Goal: Task Accomplishment & Management: Use online tool/utility

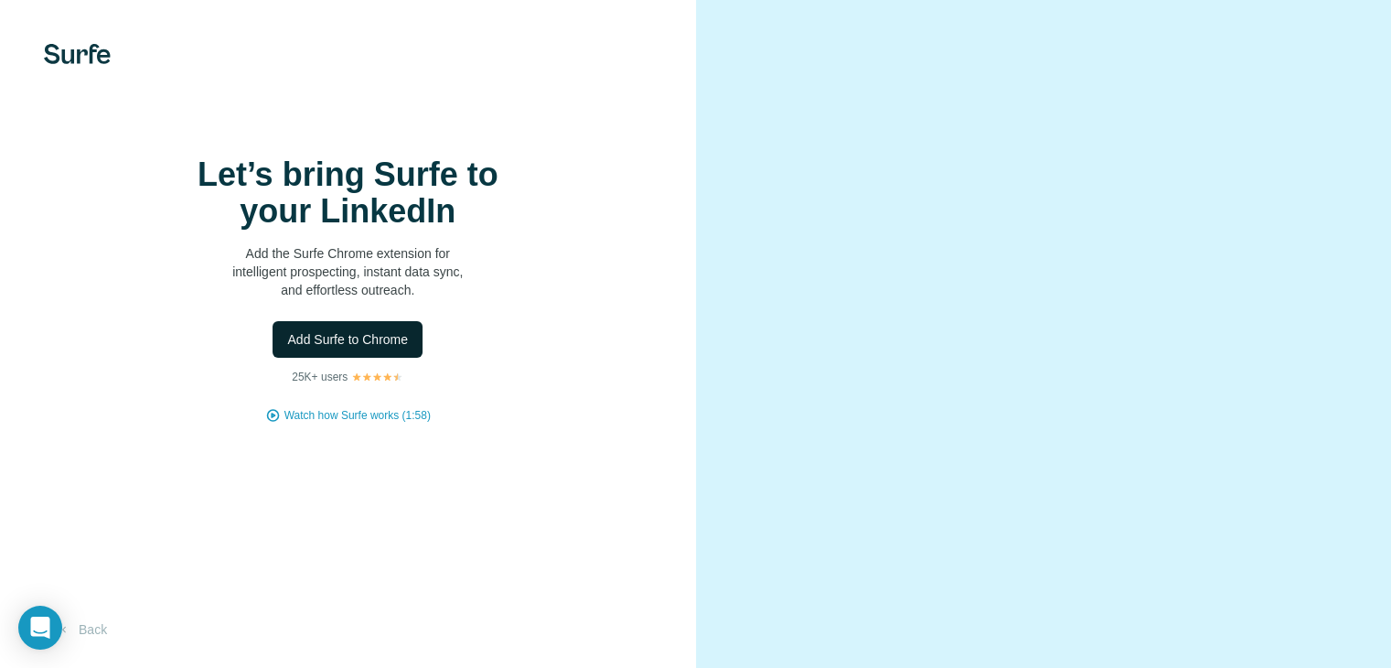
click at [364, 358] on button "Add Surfe to Chrome" at bounding box center [347, 339] width 150 height 37
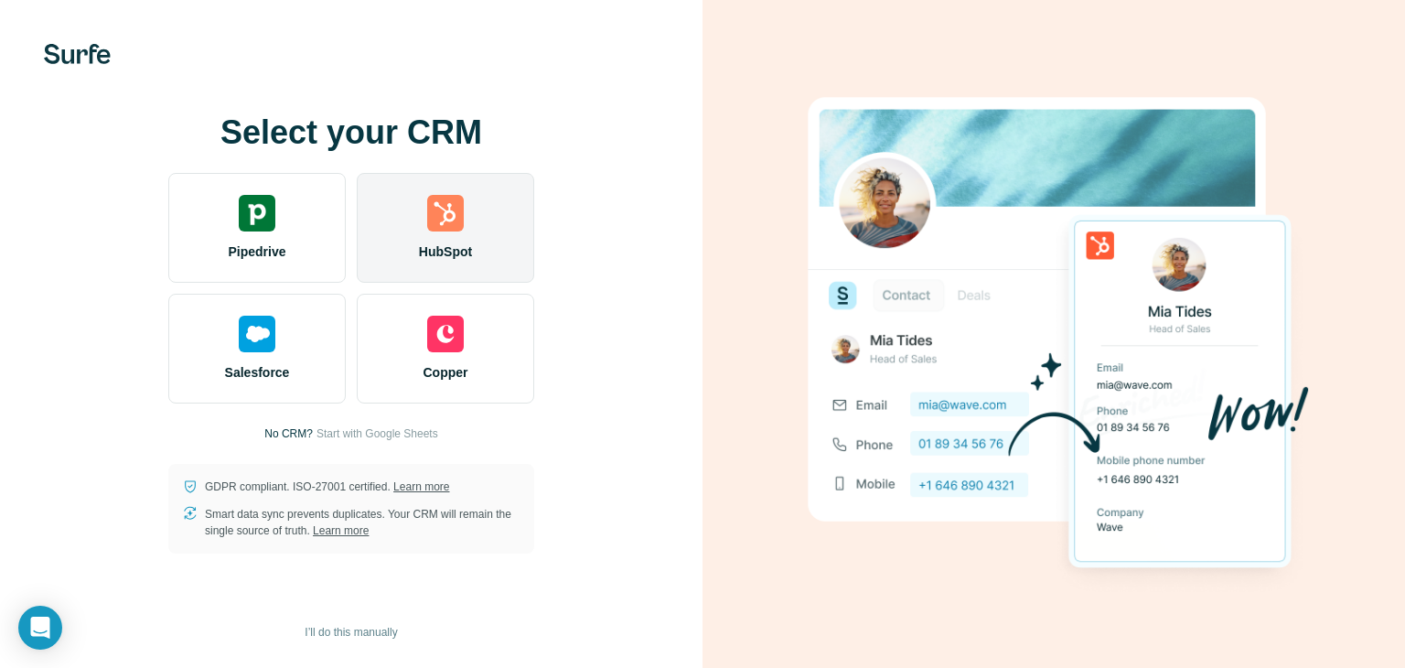
click at [503, 228] on div "HubSpot" at bounding box center [445, 228] width 177 height 110
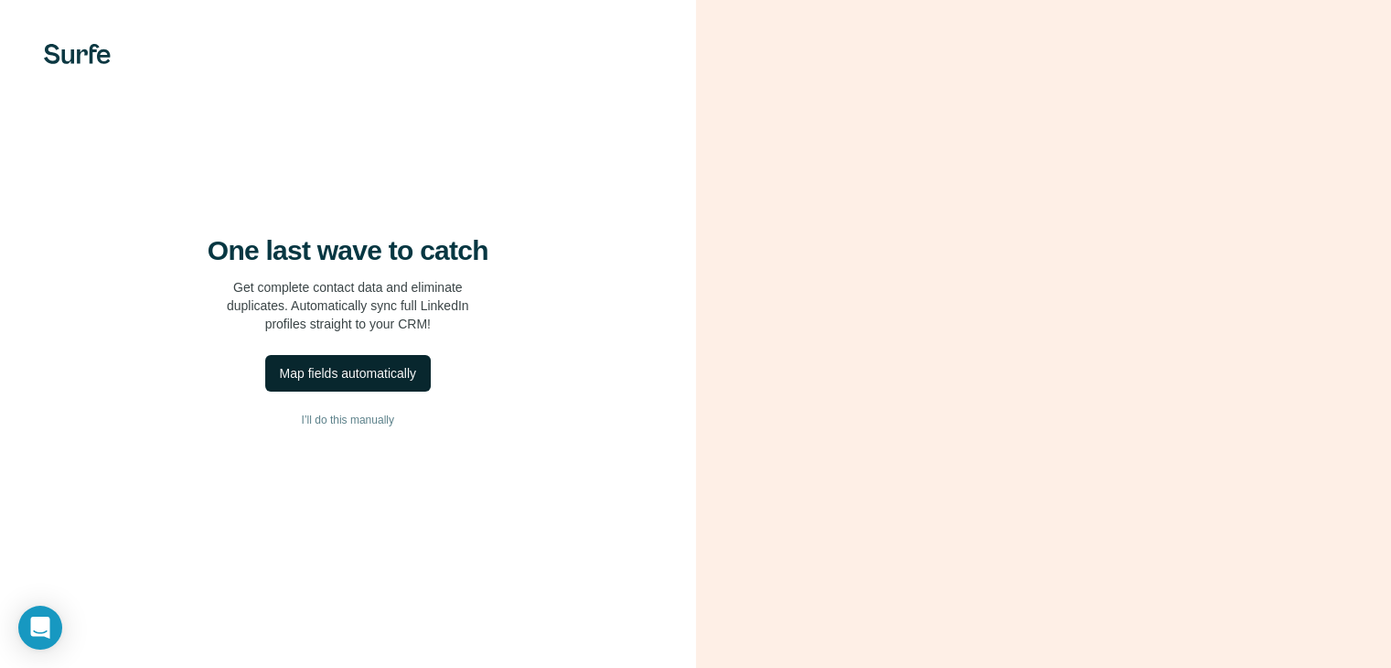
click at [380, 382] on div "Map fields automatically" at bounding box center [348, 373] width 136 height 18
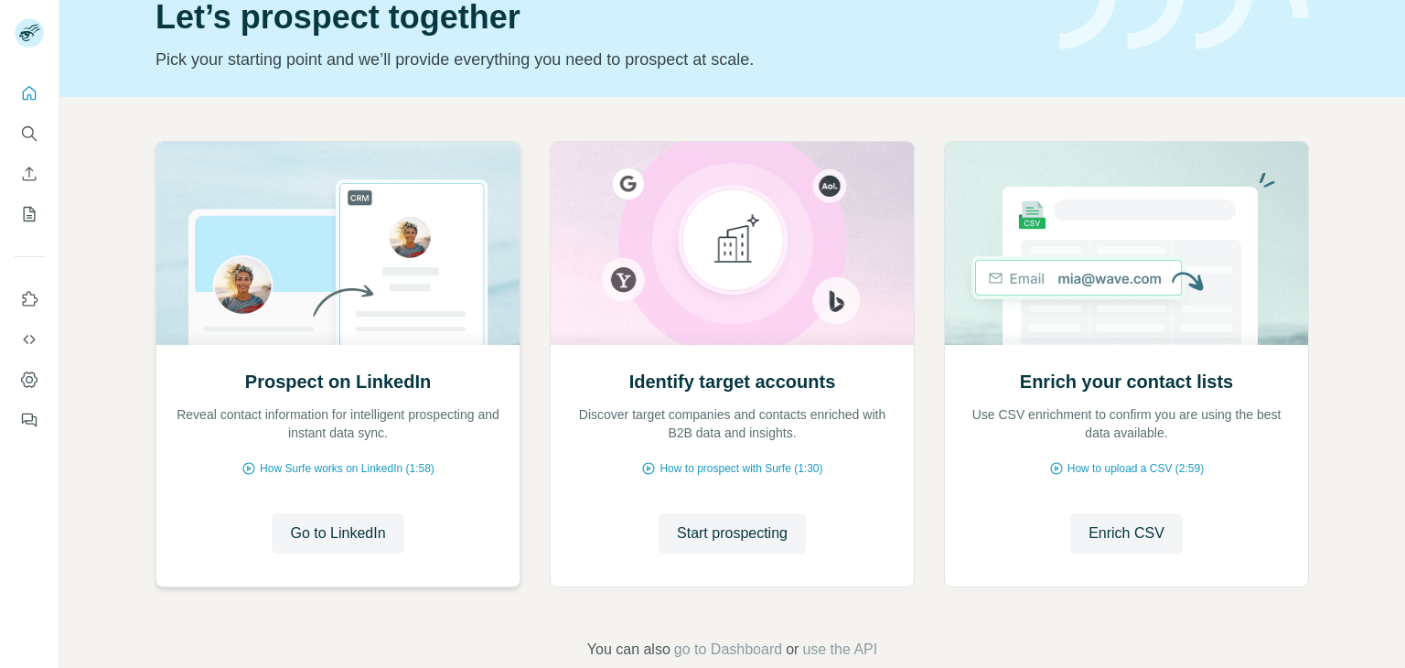
scroll to position [123, 0]
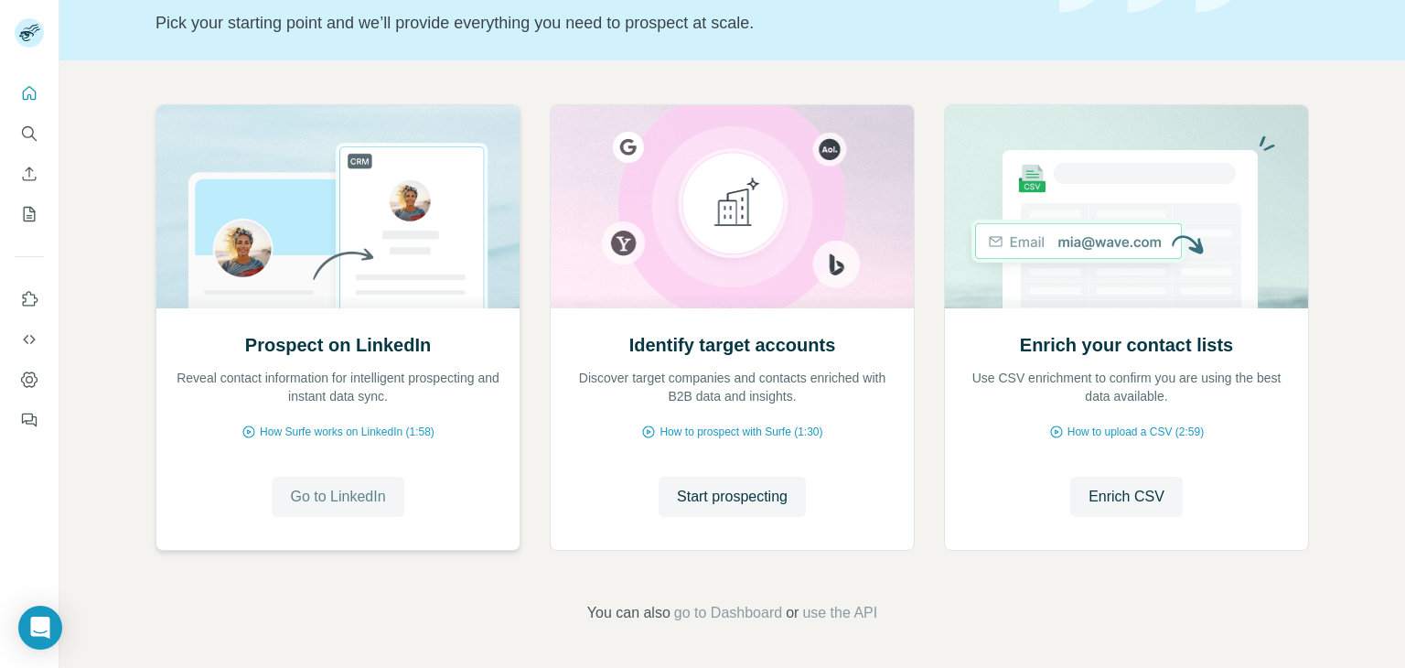
click at [324, 491] on span "Go to LinkedIn" at bounding box center [337, 497] width 95 height 22
click at [34, 297] on icon "Use Surfe on LinkedIn" at bounding box center [31, 298] width 16 height 15
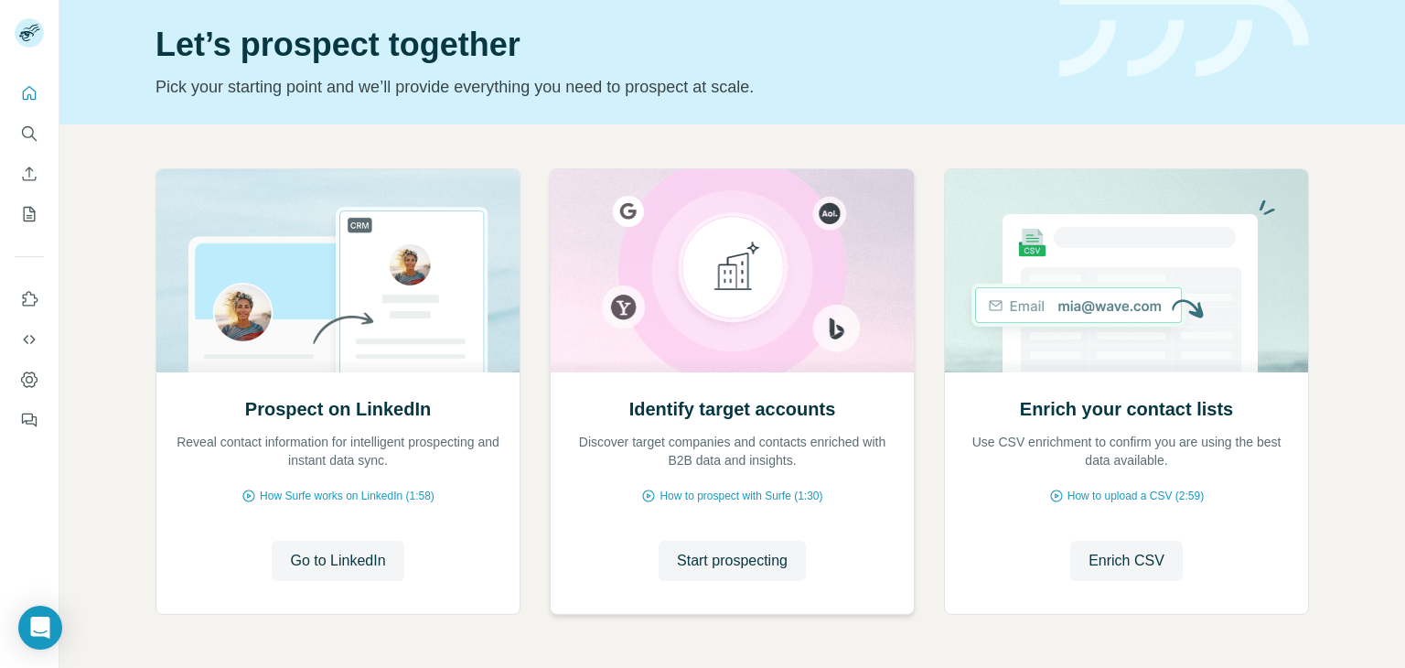
scroll to position [91, 0]
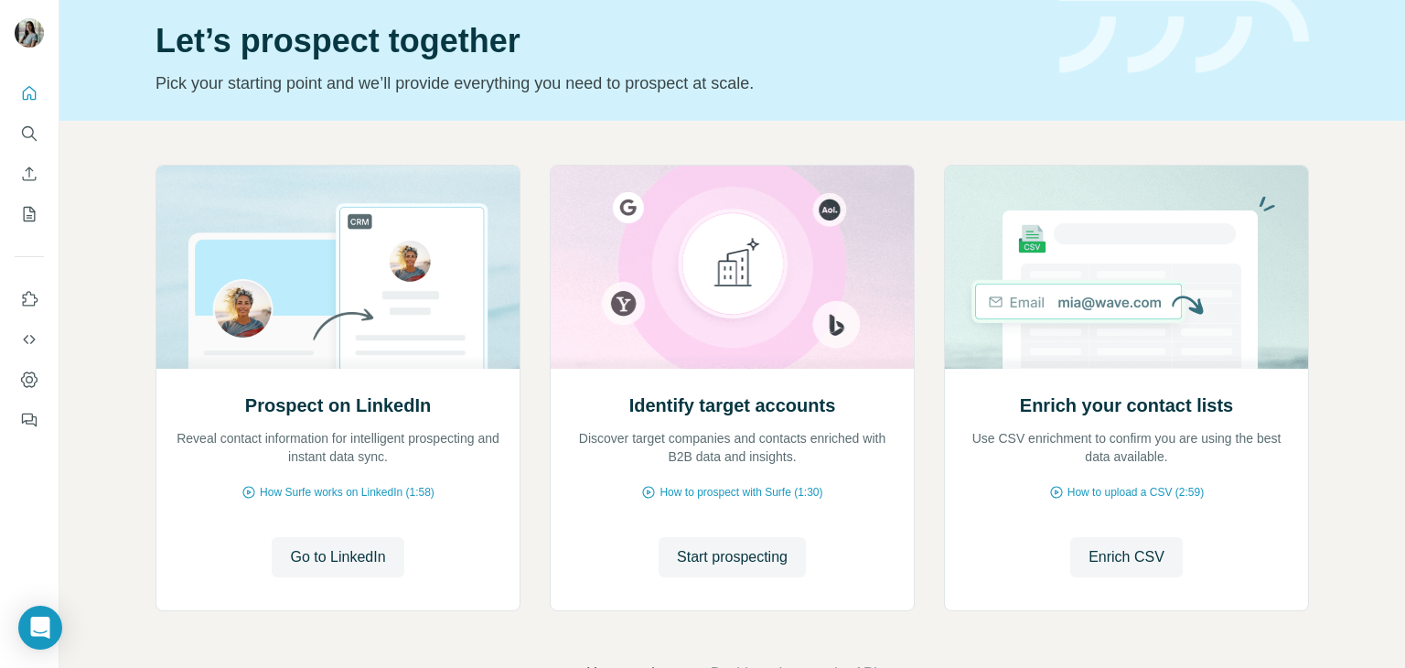
scroll to position [91, 0]
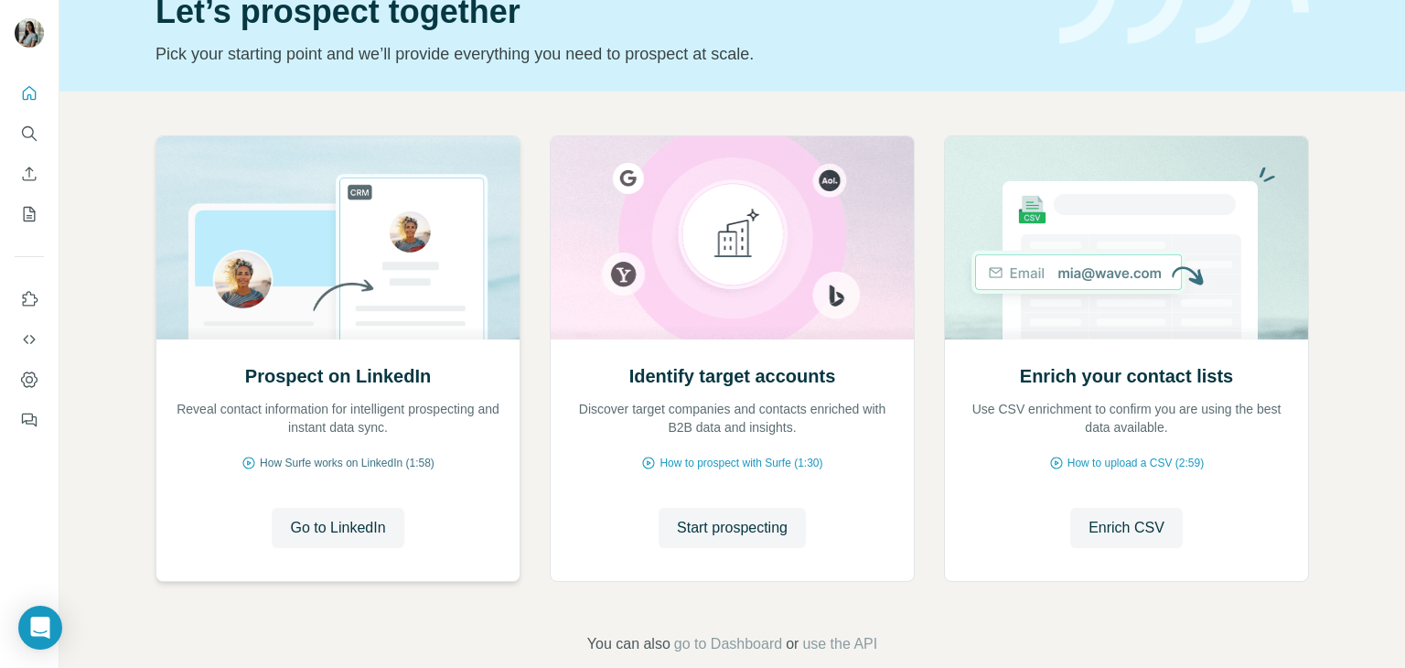
click at [310, 458] on span "How Surfe works on LinkedIn (1:58)" at bounding box center [347, 462] width 175 height 16
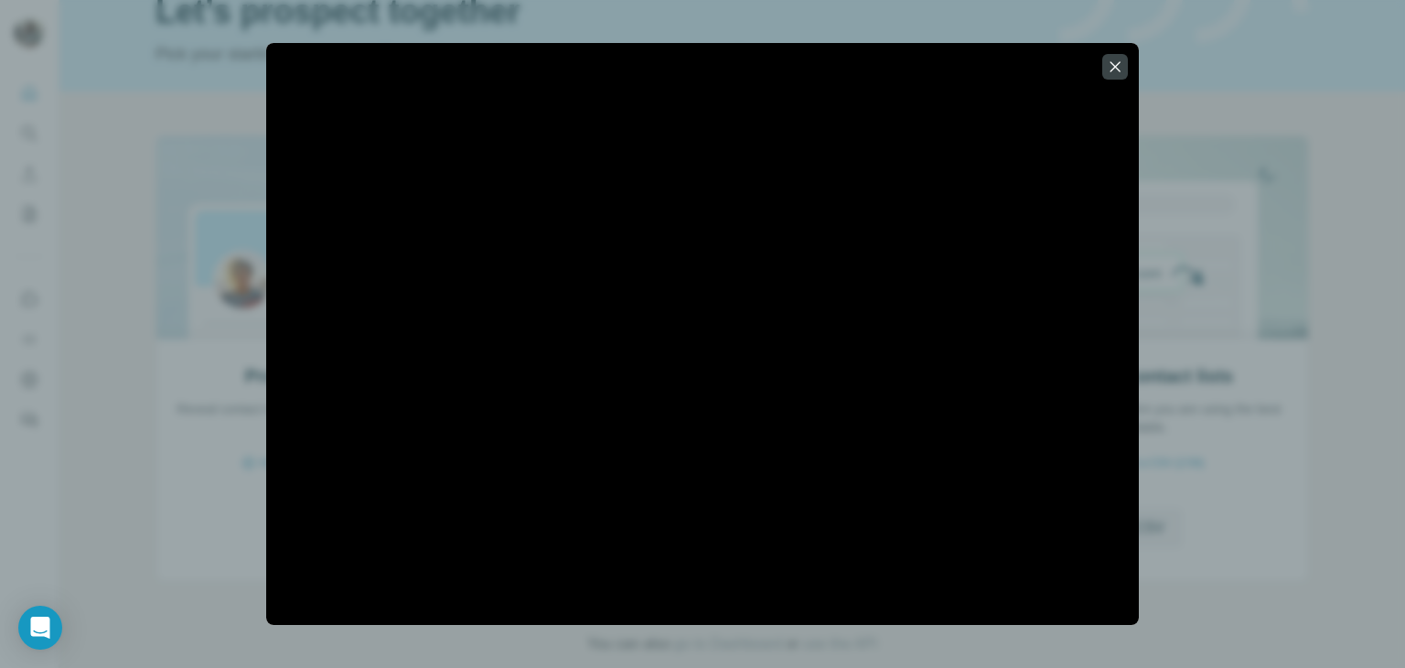
click at [219, 454] on div at bounding box center [702, 334] width 1405 height 668
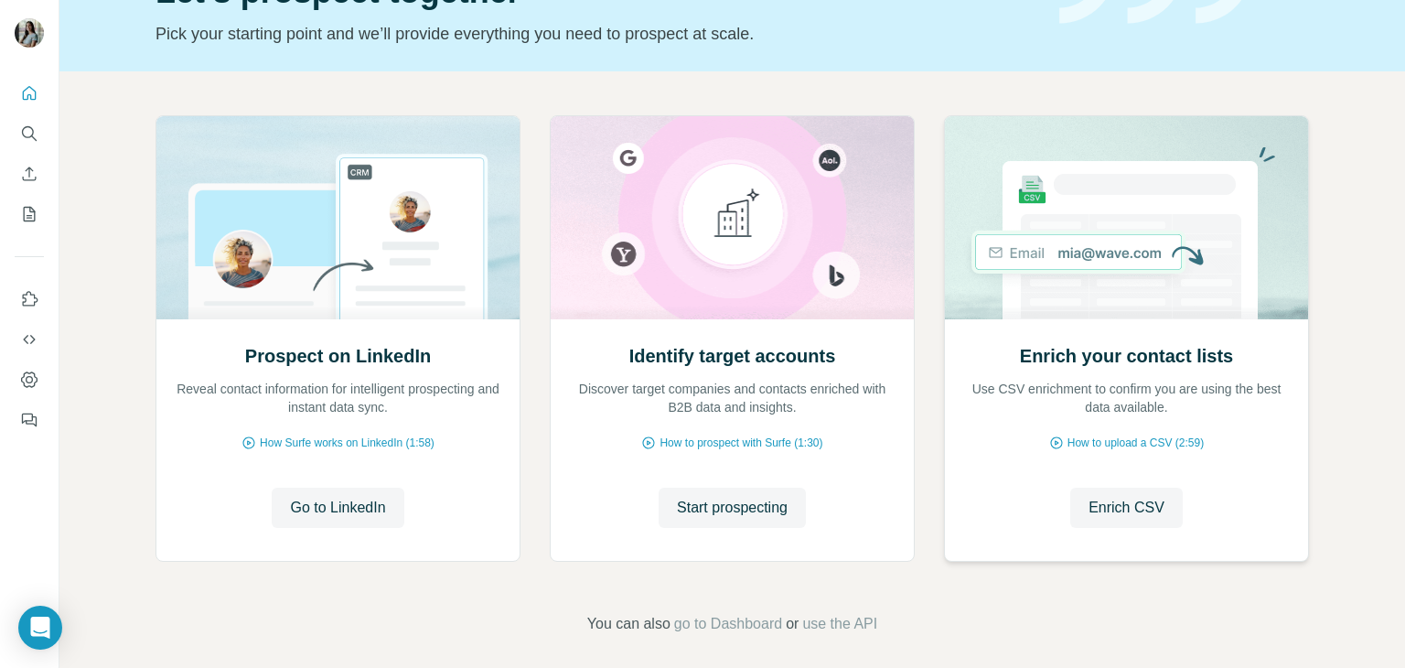
scroll to position [123, 0]
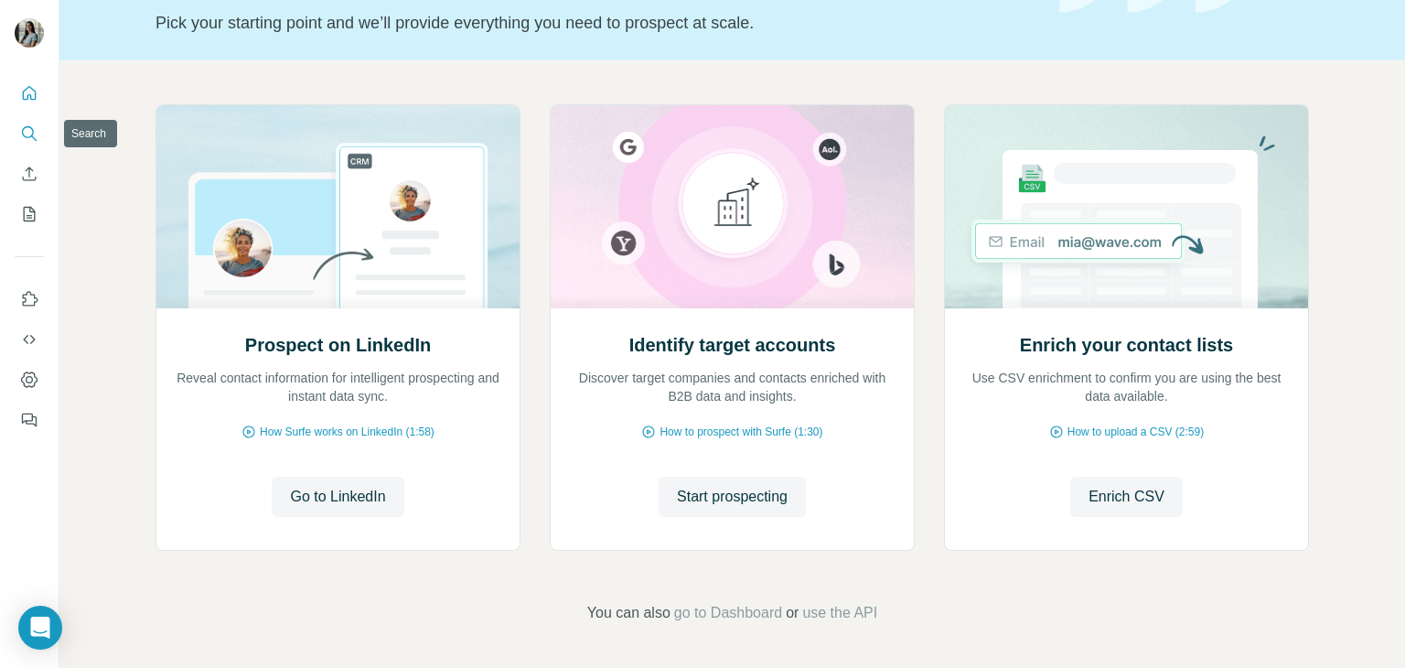
click at [40, 123] on button "Search" at bounding box center [29, 133] width 29 height 33
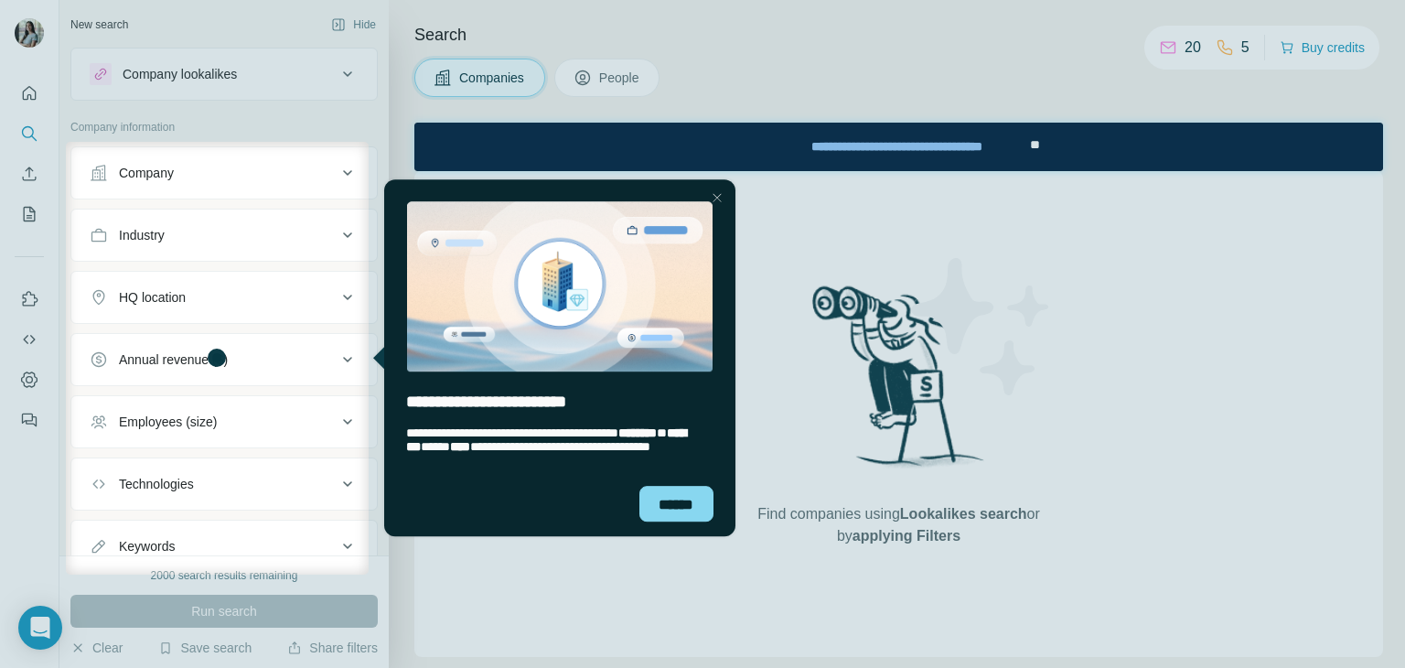
click at [707, 195] on div at bounding box center [716, 198] width 22 height 22
